Goal: Task Accomplishment & Management: Manage account settings

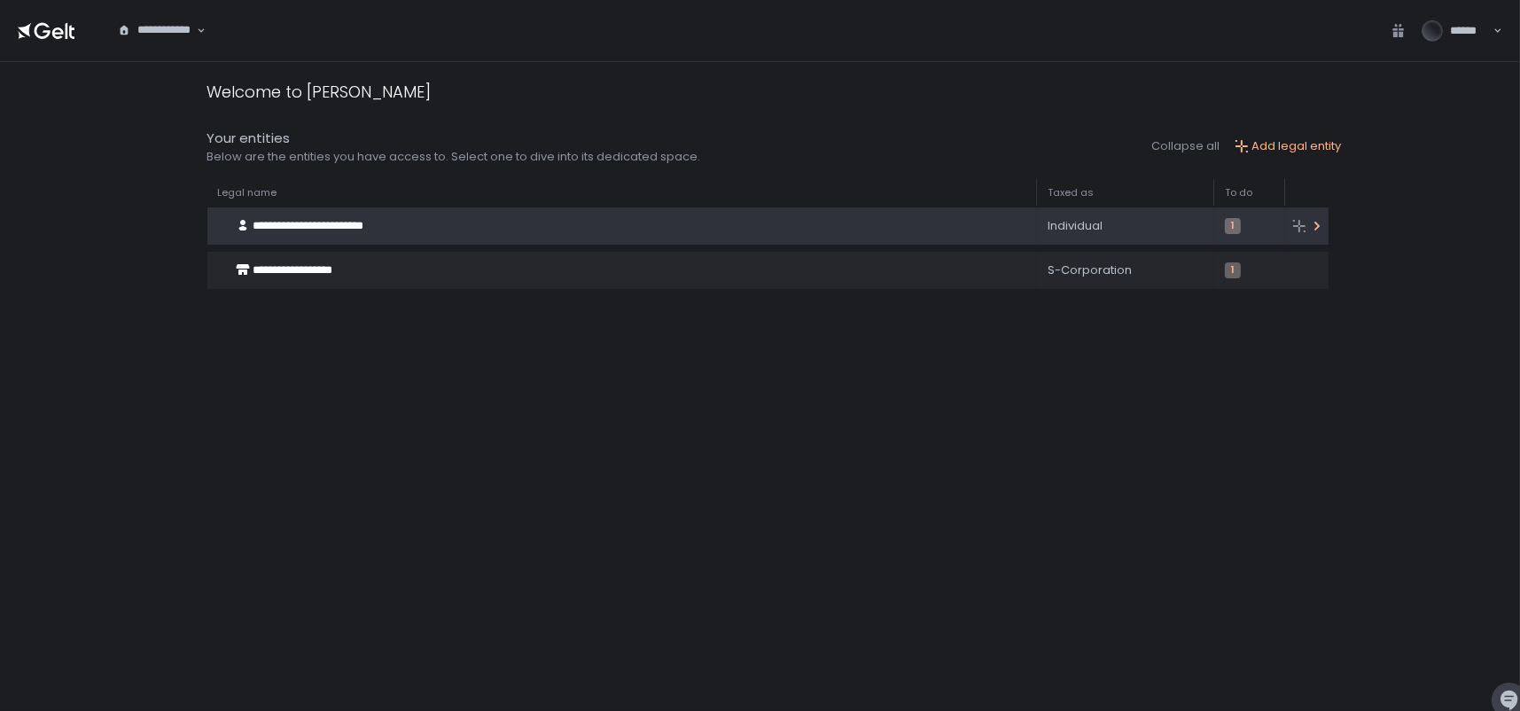
click at [745, 225] on div "**********" at bounding box center [604, 226] width 794 height 34
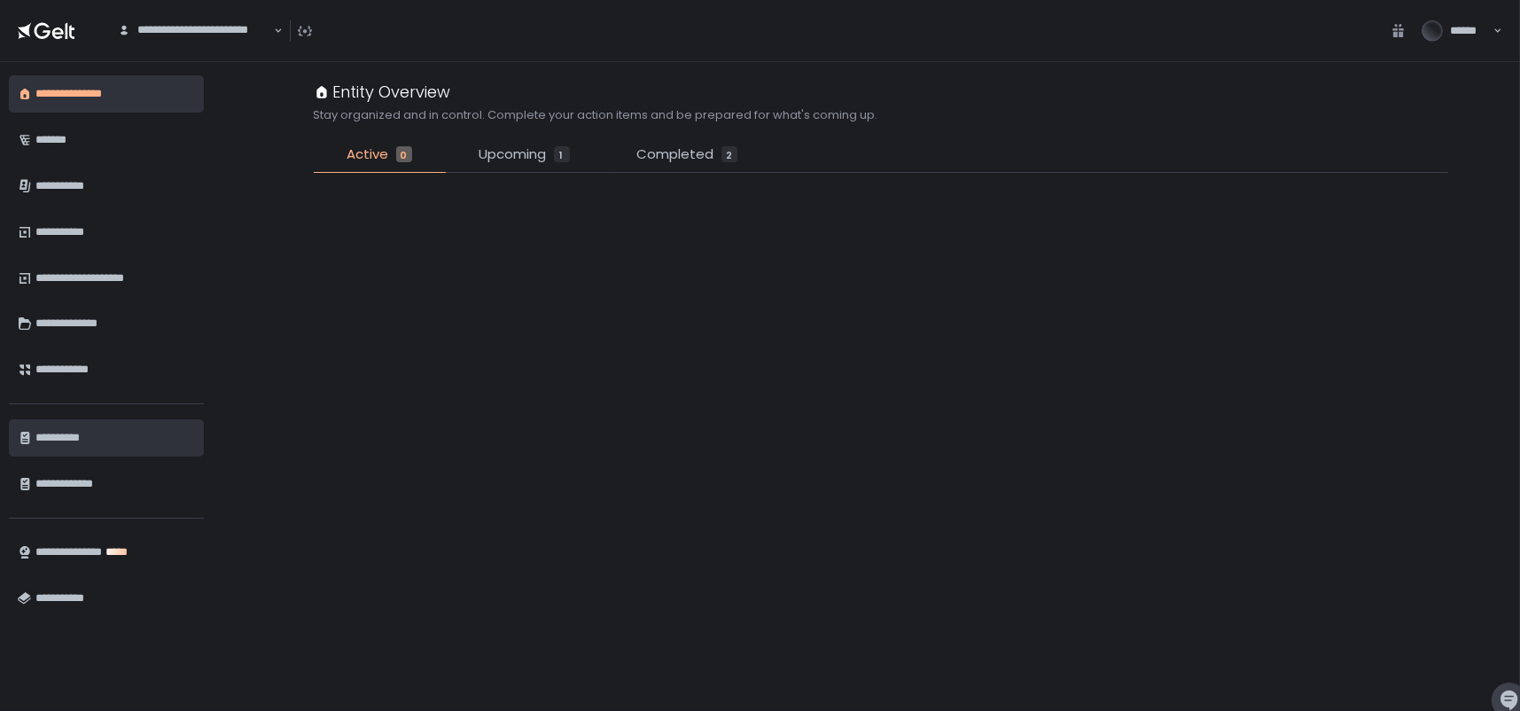
click at [67, 439] on div "**********" at bounding box center [115, 438] width 160 height 30
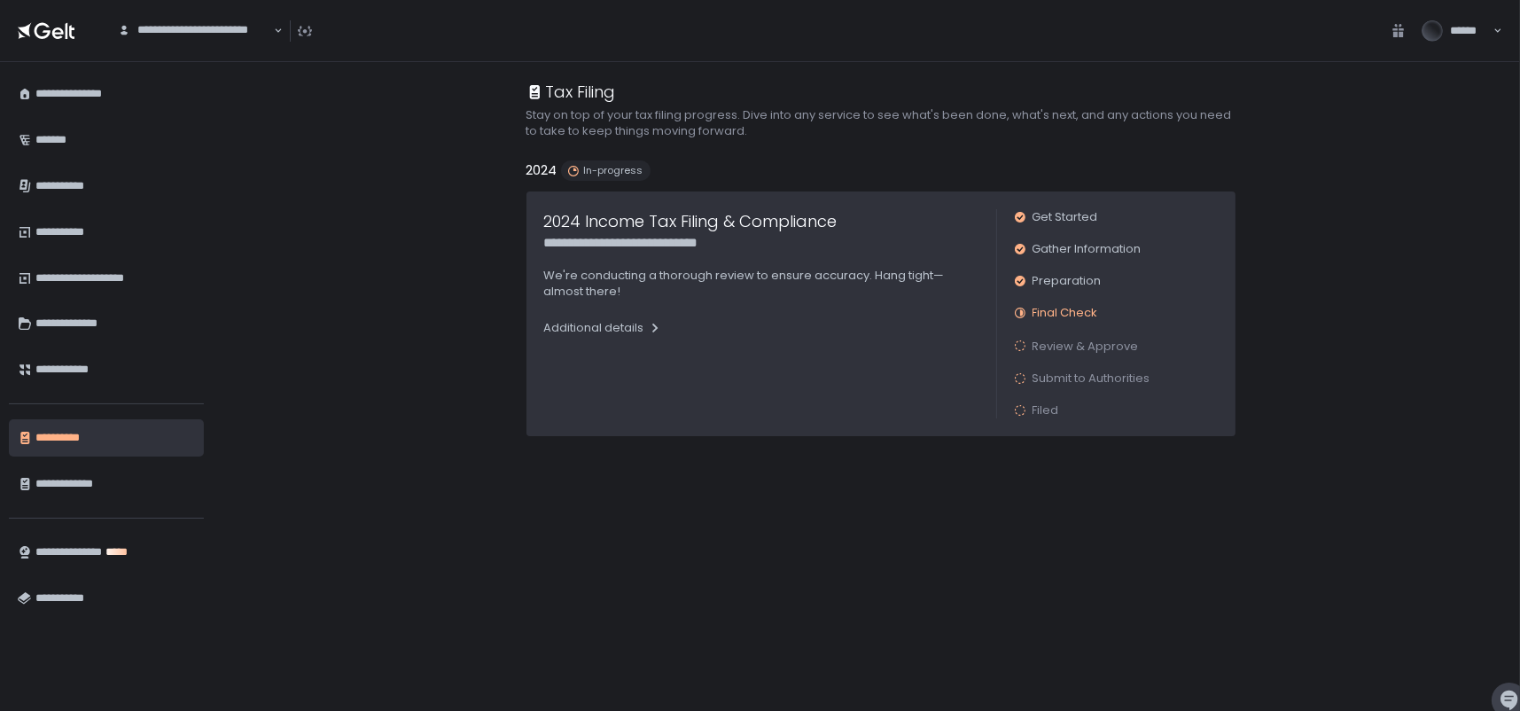
click at [1470, 26] on span "******" at bounding box center [1467, 31] width 35 height 16
click at [1421, 114] on div "******" at bounding box center [1451, 106] width 74 height 16
